Goal: Navigation & Orientation: Find specific page/section

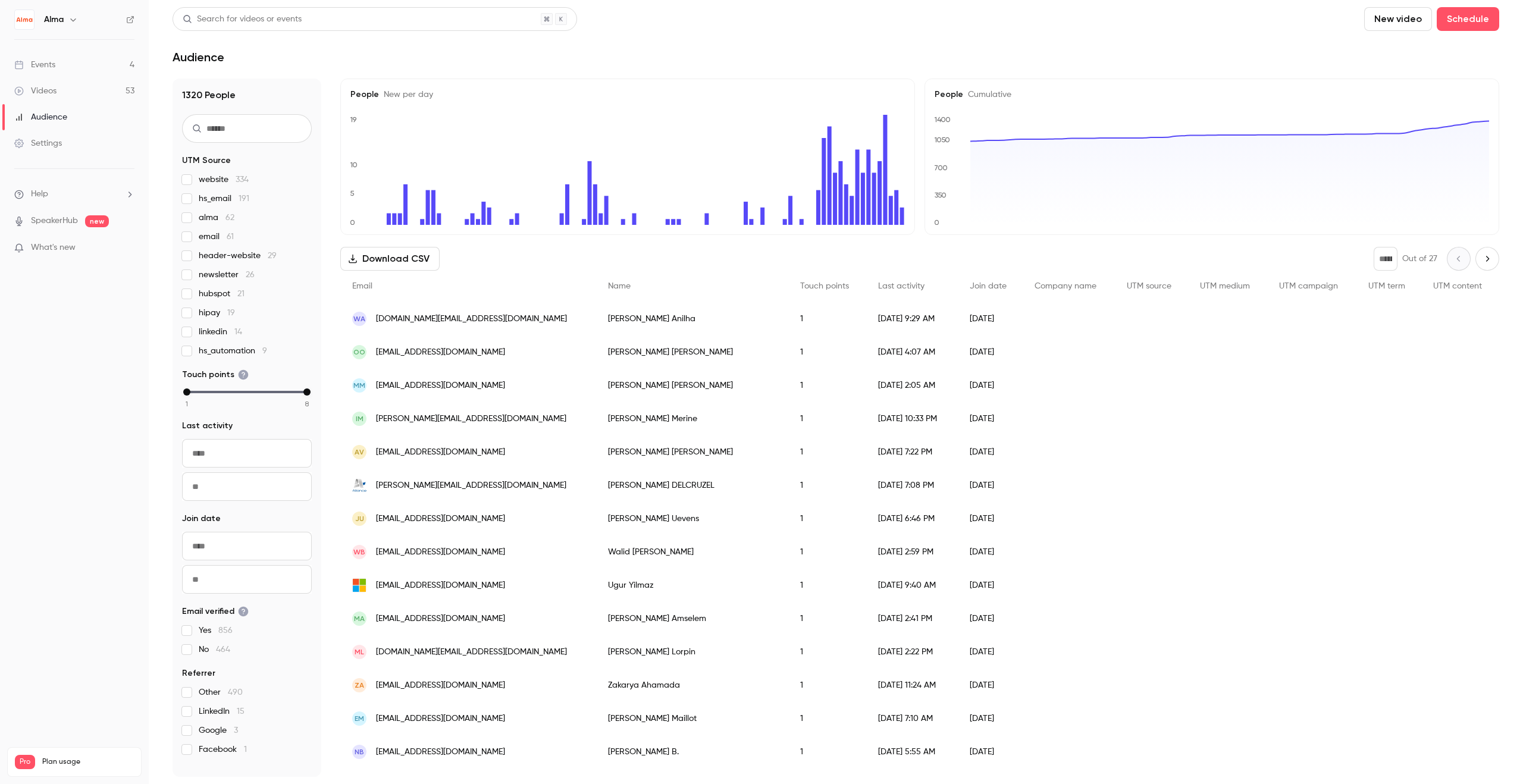
click at [70, 73] on link "Events 4" at bounding box center [74, 65] width 148 height 27
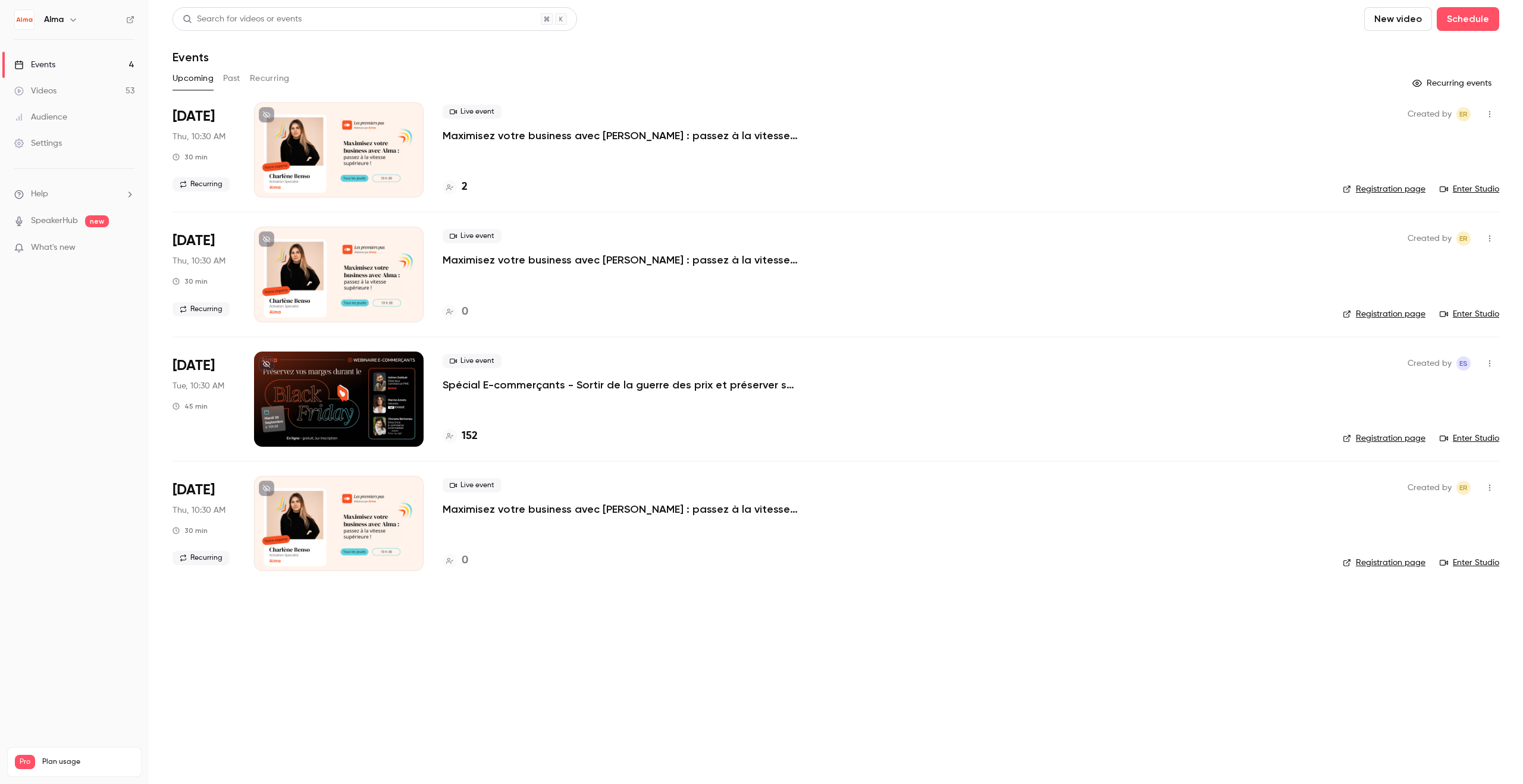
click at [468, 437] on h4 "152" at bounding box center [470, 436] width 16 height 16
